Goal: Obtain resource: Obtain resource

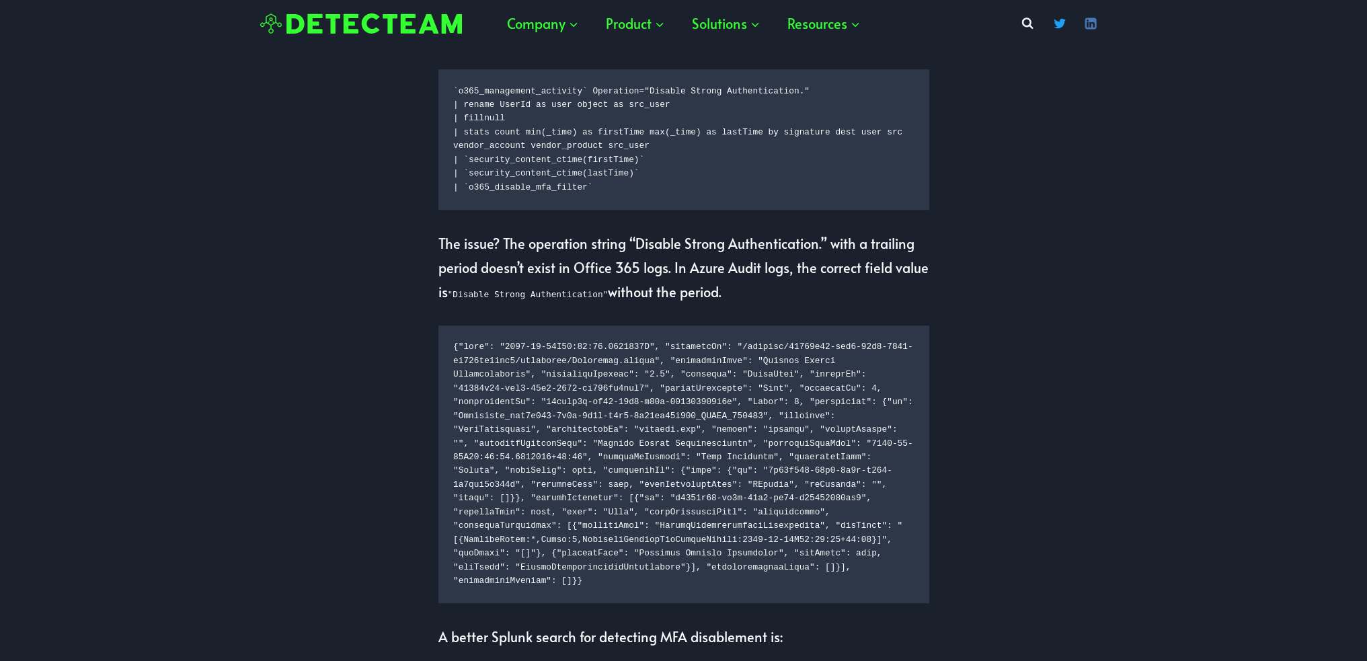
scroll to position [1412, 0]
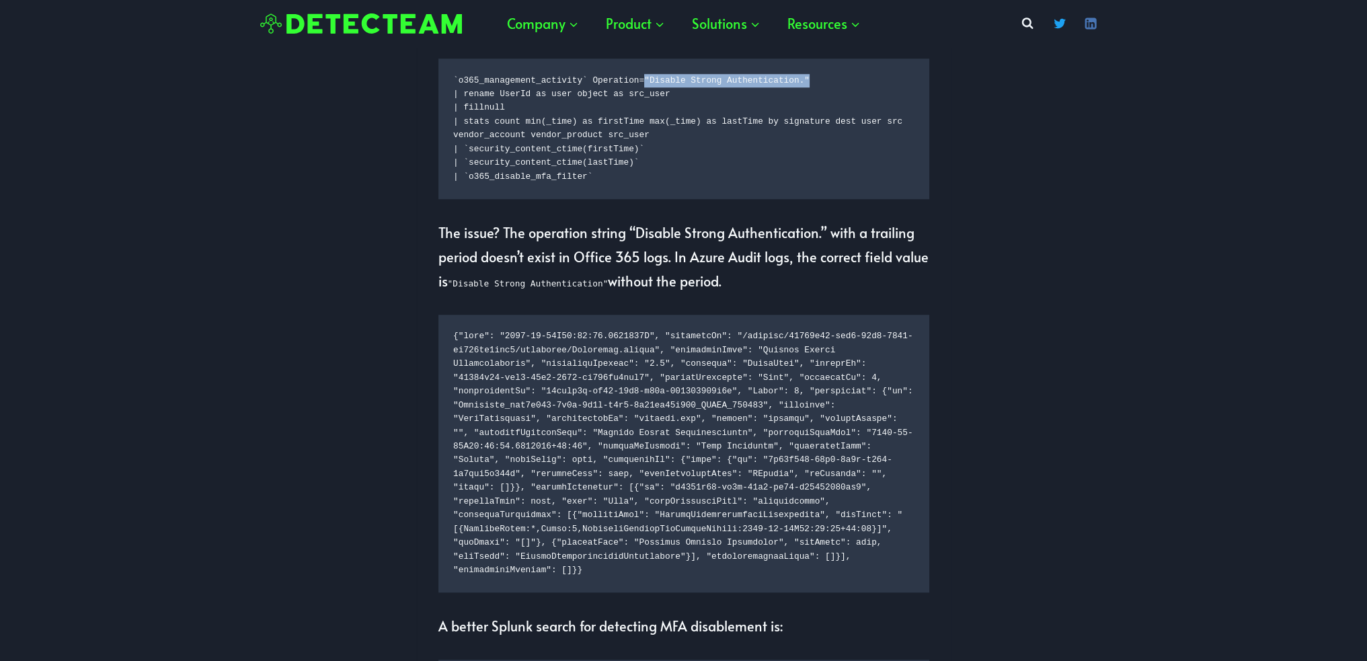
drag, startPoint x: 646, startPoint y: 126, endPoint x: 810, endPoint y: 126, distance: 164.1
click at [810, 126] on code "`o365_management_activity` Operation="Disable Strong Authentication." | rename …" at bounding box center [683, 129] width 461 height 110
copy code ""Disable Strong Authentication.""
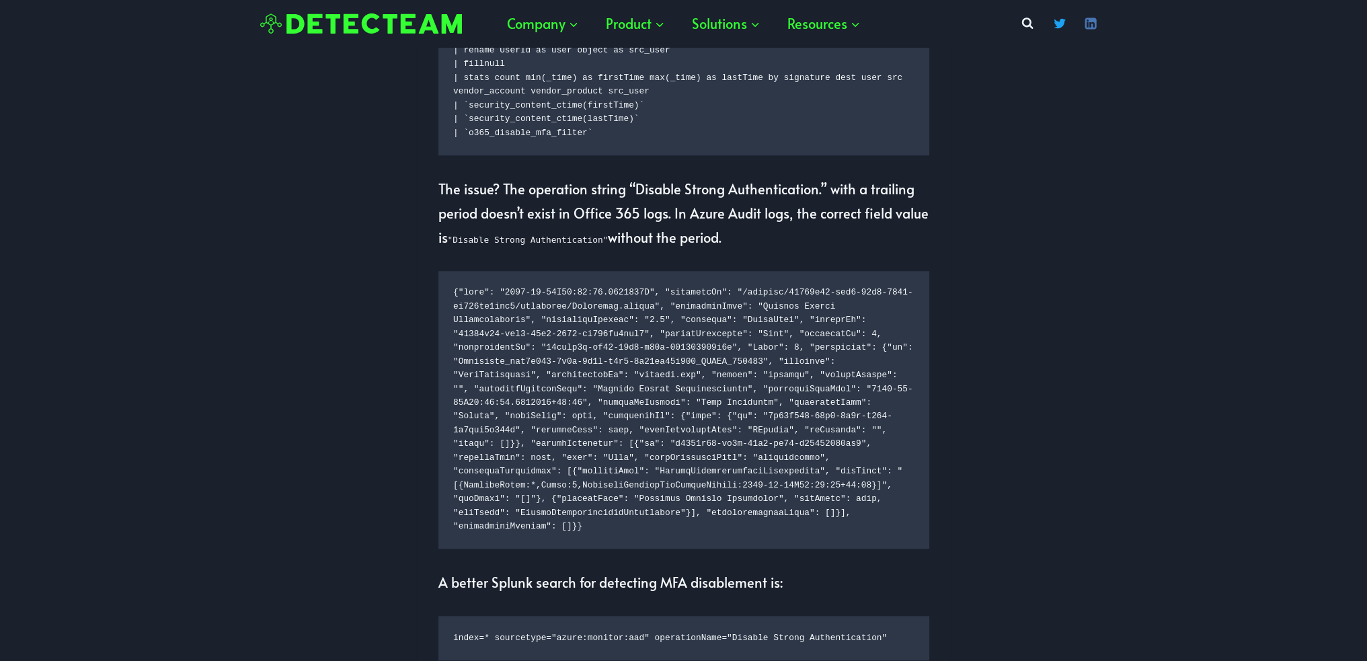
scroll to position [1479, 0]
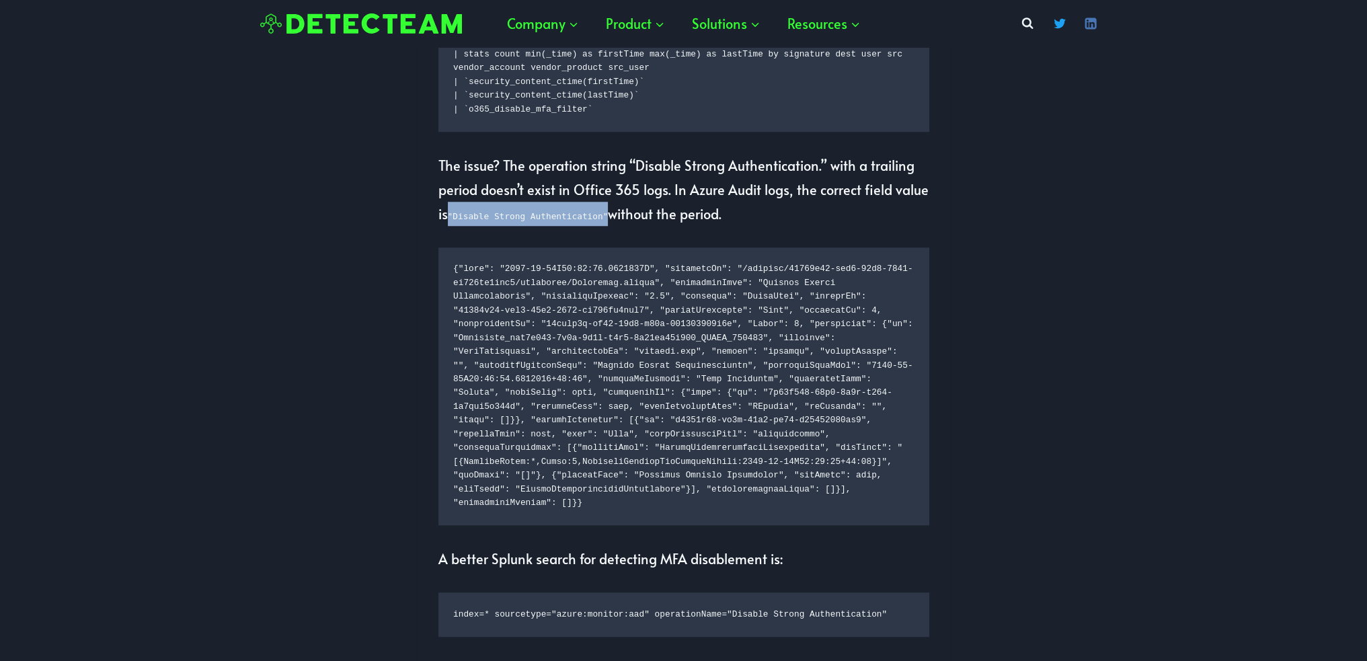
drag, startPoint x: 452, startPoint y: 263, endPoint x: 596, endPoint y: 258, distance: 144.0
click at [596, 226] on p "The issue? The operation string “Disable Strong Authentication.” with a trailin…" at bounding box center [683, 189] width 491 height 73
copy code ""Disable Strong Authentication""
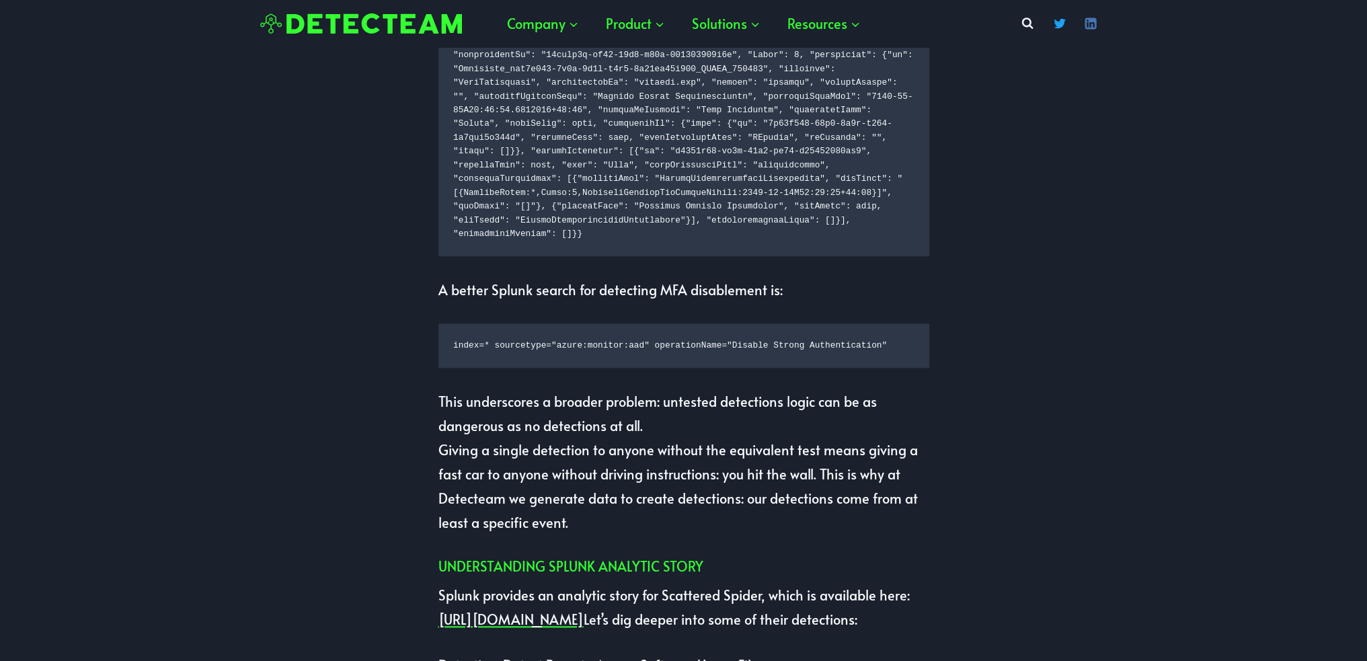
scroll to position [1210, 0]
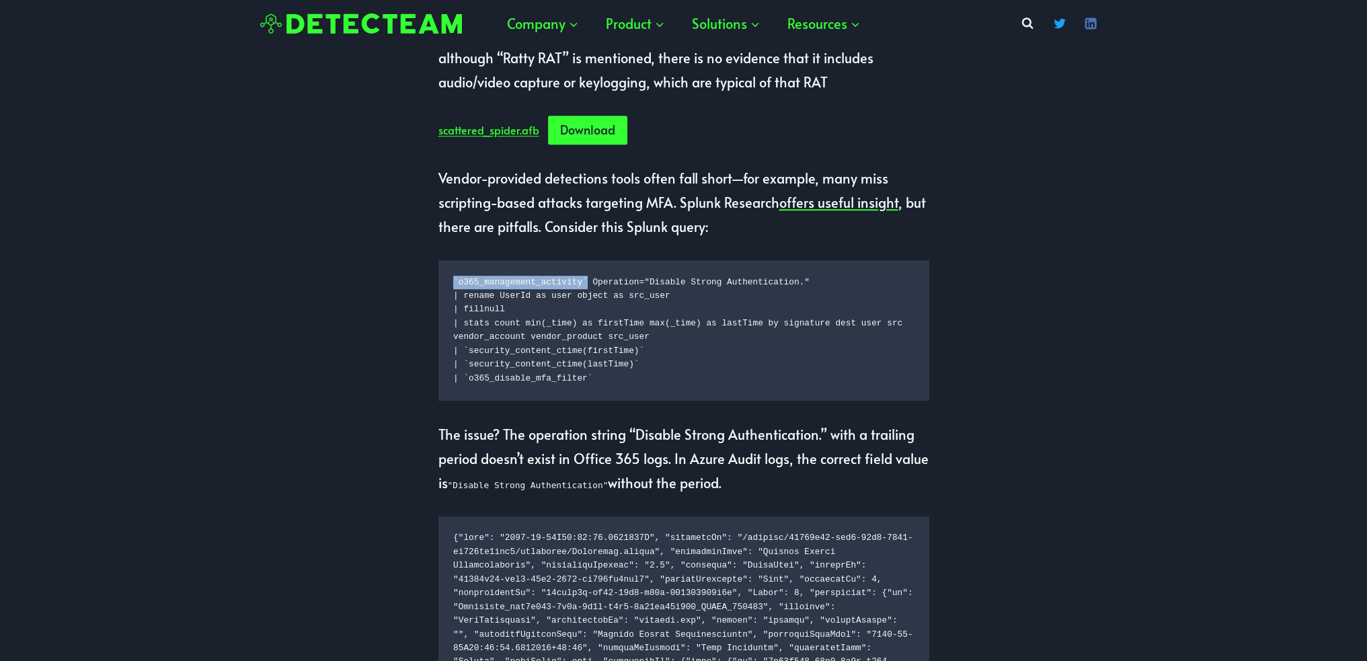
drag, startPoint x: 453, startPoint y: 327, endPoint x: 585, endPoint y: 327, distance: 132.5
click at [585, 327] on code "`o365_management_activity` Operation="Disable Strong Authentication." | rename …" at bounding box center [683, 331] width 461 height 110
copy code "`o365_management_activity`"
